Goal: Task Accomplishment & Management: Use online tool/utility

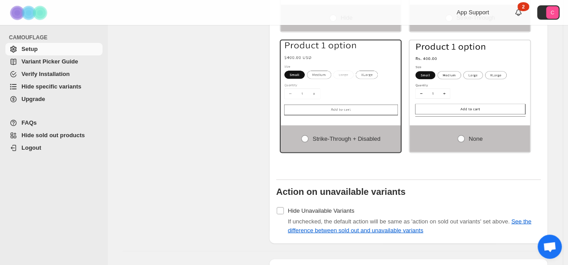
scroll to position [841, 0]
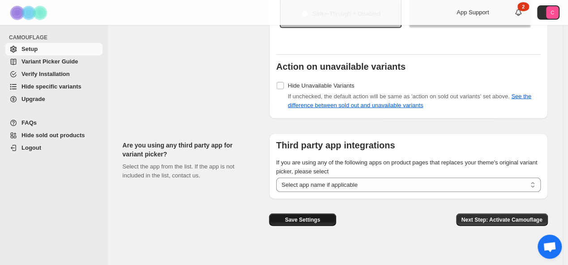
click at [316, 216] on span "Save Settings" at bounding box center [301, 219] width 35 height 7
click at [30, 59] on span "Variant Picker Guide" at bounding box center [49, 61] width 56 height 7
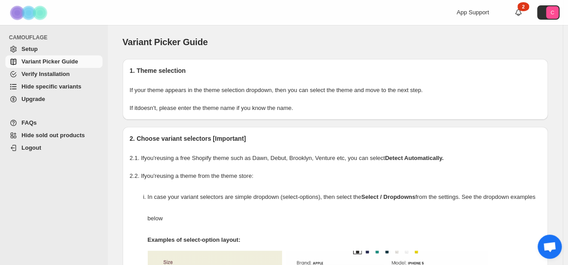
click at [41, 73] on span "Verify Installation" at bounding box center [45, 74] width 48 height 7
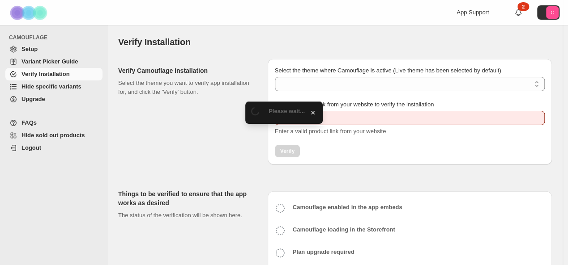
type input "**********"
select select "**********"
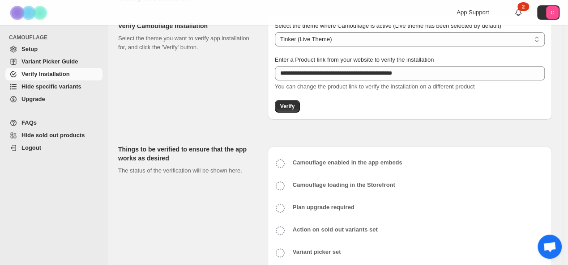
scroll to position [67, 0]
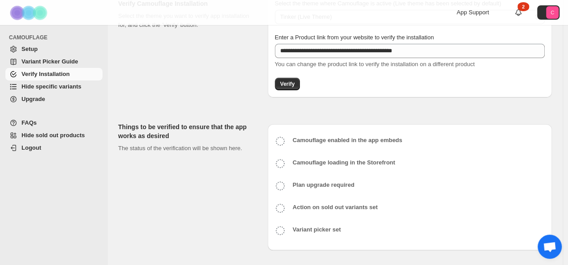
click at [283, 144] on icon at bounding box center [280, 141] width 11 height 11
drag, startPoint x: 283, startPoint y: 144, endPoint x: 282, endPoint y: 139, distance: 5.4
click at [283, 144] on icon at bounding box center [280, 141] width 11 height 11
click at [282, 139] on icon at bounding box center [280, 141] width 11 height 11
click at [290, 80] on button "Verify" at bounding box center [287, 84] width 25 height 13
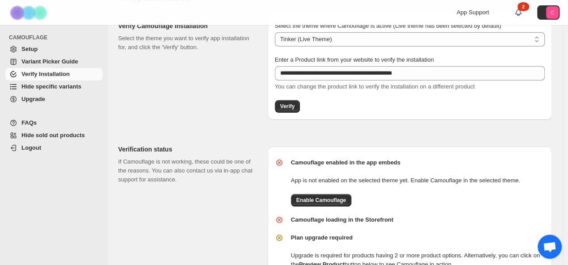
scroll to position [89, 0]
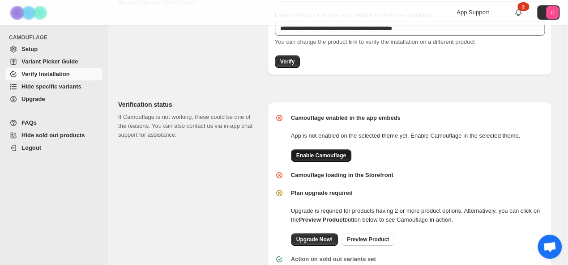
click at [313, 158] on span "Enable Camouflage" at bounding box center [321, 155] width 50 height 7
click at [315, 160] on button "Enable Camouflage" at bounding box center [321, 155] width 60 height 13
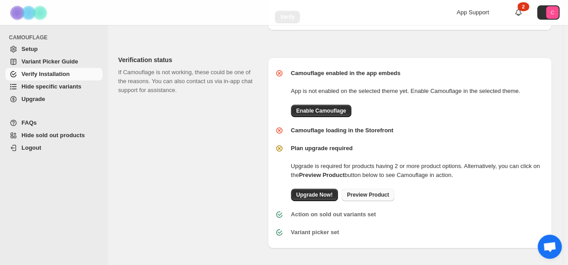
click at [366, 193] on span "Preview Product" at bounding box center [368, 194] width 42 height 7
click at [308, 196] on span "Upgrade Now!" at bounding box center [314, 194] width 36 height 7
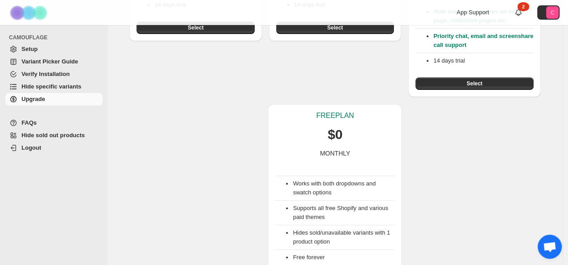
scroll to position [250, 0]
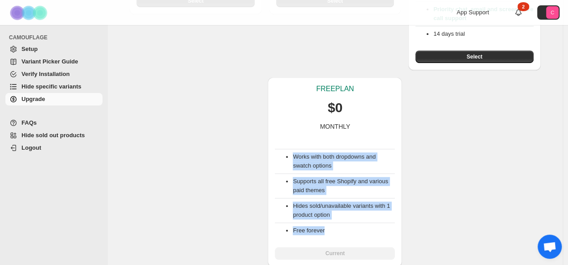
drag, startPoint x: 297, startPoint y: 155, endPoint x: 384, endPoint y: 222, distance: 109.7
click at [384, 222] on div "Works with both dropdowns and swatch options Supports all free Shopify and vari…" at bounding box center [335, 195] width 120 height 129
click at [464, 193] on div "BASIC PLAN $7 MONTHLY All features of the Free Plan Hides sold/unavailable vari…" at bounding box center [331, 46] width 418 height 441
click at [451, 191] on div "BASIC PLAN $7 MONTHLY All features of the Free Plan Hides sold/unavailable vari…" at bounding box center [331, 46] width 418 height 441
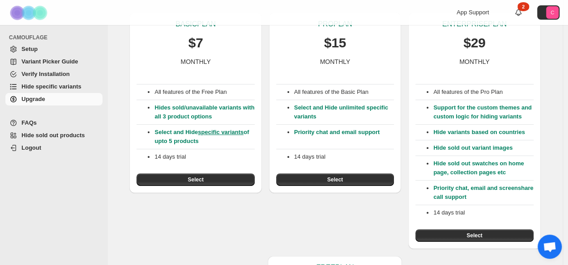
scroll to position [0, 0]
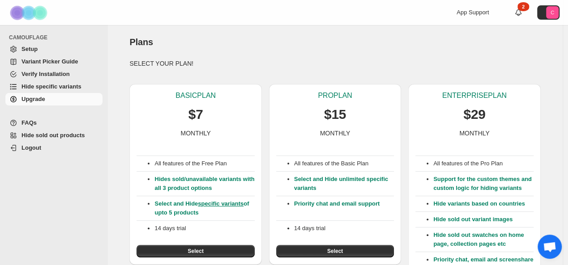
click at [64, 53] on span "Setup" at bounding box center [60, 49] width 79 height 9
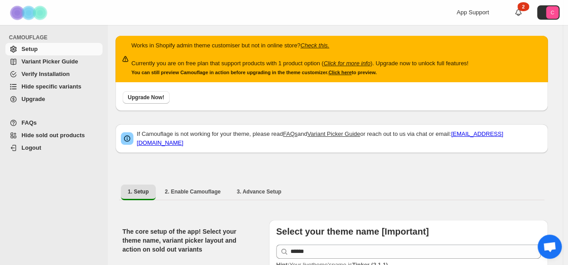
click at [33, 11] on img at bounding box center [29, 12] width 45 height 25
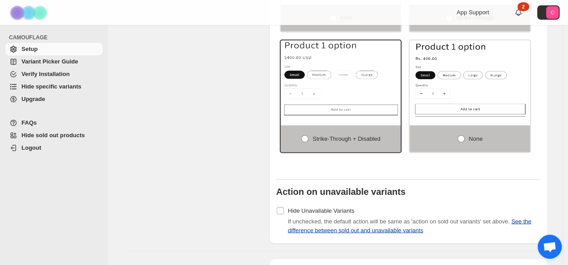
scroll to position [805, 0]
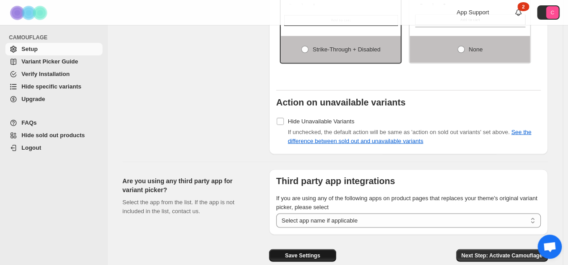
click at [304, 252] on span "Save Settings" at bounding box center [301, 255] width 35 height 7
click at [59, 63] on span "Variant Picker Guide" at bounding box center [49, 61] width 56 height 7
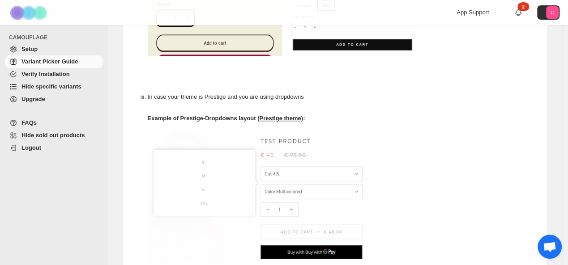
scroll to position [358, 0]
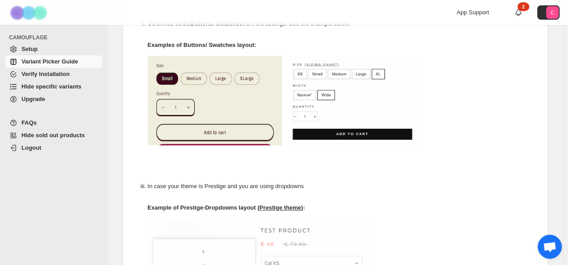
click at [347, 82] on img at bounding box center [353, 100] width 134 height 89
drag, startPoint x: 355, startPoint y: 139, endPoint x: 236, endPoint y: 104, distance: 124.0
click at [355, 139] on img at bounding box center [353, 100] width 134 height 89
click at [231, 102] on img at bounding box center [215, 100] width 134 height 89
click at [76, 77] on span "Verify Installation" at bounding box center [60, 74] width 79 height 9
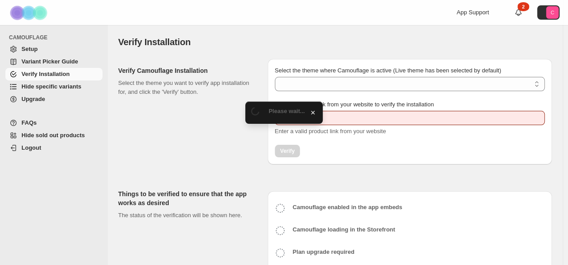
type input "**********"
select select "**********"
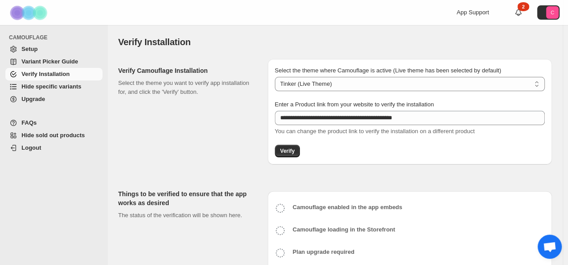
click at [64, 83] on span "Hide specific variants" at bounding box center [51, 86] width 60 height 7
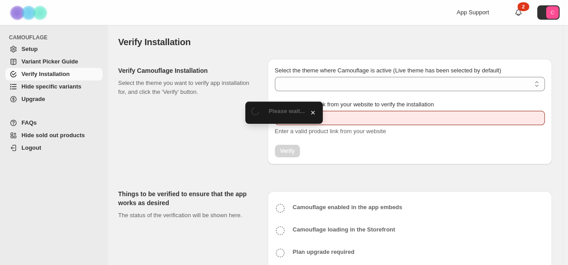
type input "**********"
select select "**********"
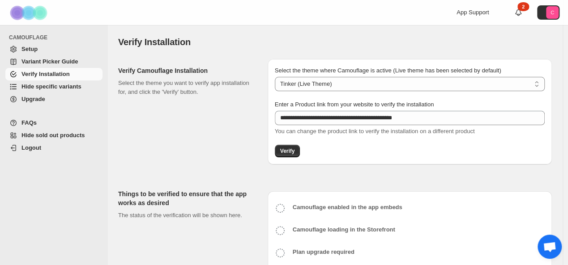
click at [305, 155] on div "**********" at bounding box center [409, 112] width 284 height 106
click at [284, 149] on span "Verify" at bounding box center [287, 151] width 15 height 7
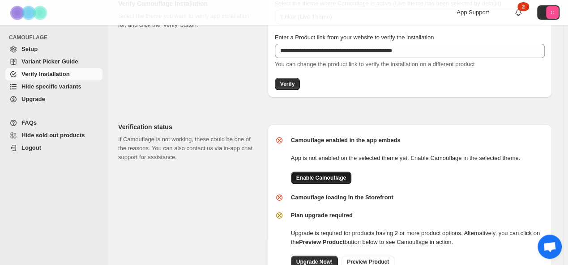
click at [305, 178] on span "Enable Camouflage" at bounding box center [321, 177] width 50 height 7
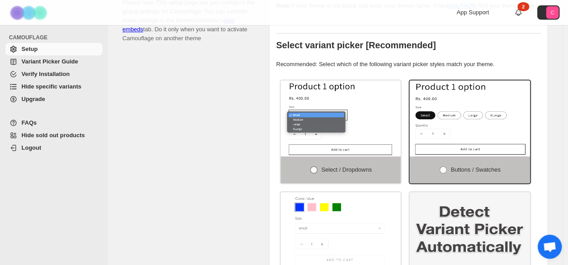
scroll to position [313, 0]
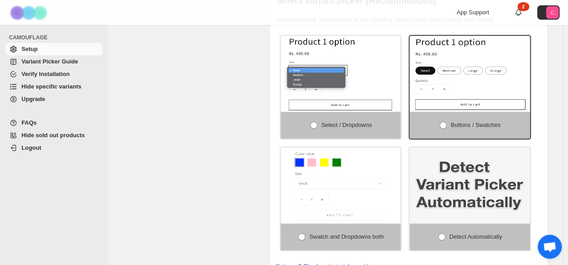
click at [25, 73] on span "Verify Installation" at bounding box center [45, 74] width 48 height 7
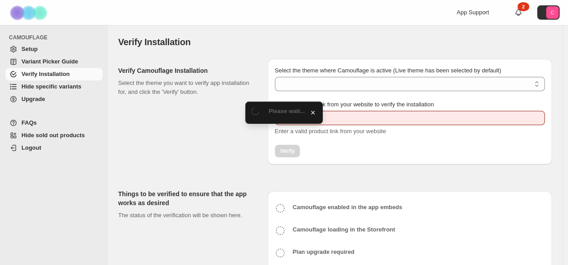
scroll to position [67, 0]
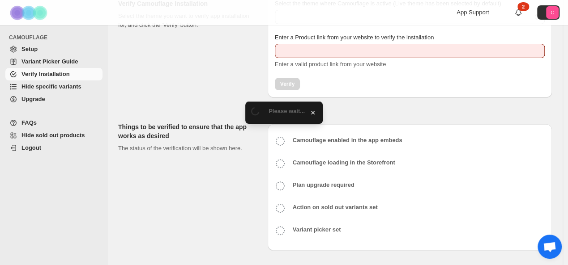
type input "**********"
select select "**********"
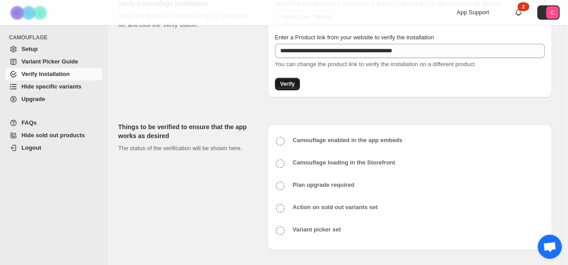
click at [292, 89] on button "Verify" at bounding box center [287, 84] width 25 height 13
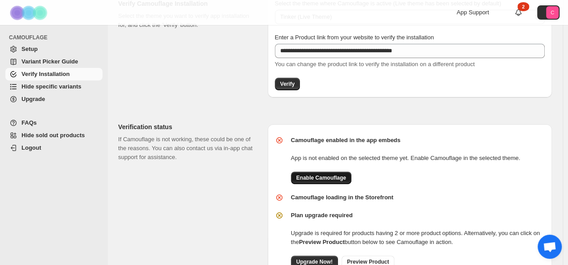
scroll to position [135, 0]
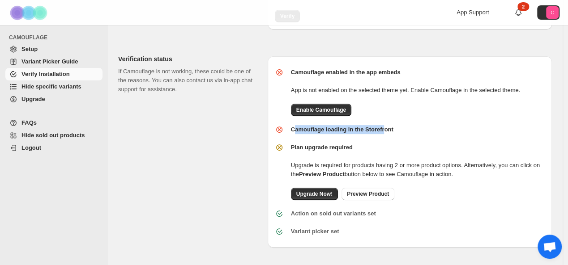
drag, startPoint x: 296, startPoint y: 128, endPoint x: 388, endPoint y: 128, distance: 92.1
click at [388, 128] on b "Camouflage loading in the Storefront" at bounding box center [342, 129] width 102 height 7
click at [425, 128] on div "Camouflage loading in the Storefront" at bounding box center [405, 126] width 277 height 16
click at [327, 109] on span "Enable Camouflage" at bounding box center [321, 109] width 50 height 7
click at [318, 109] on span "Enable Camouflage" at bounding box center [321, 109] width 50 height 7
